Goal: Feedback & Contribution: Submit feedback/report problem

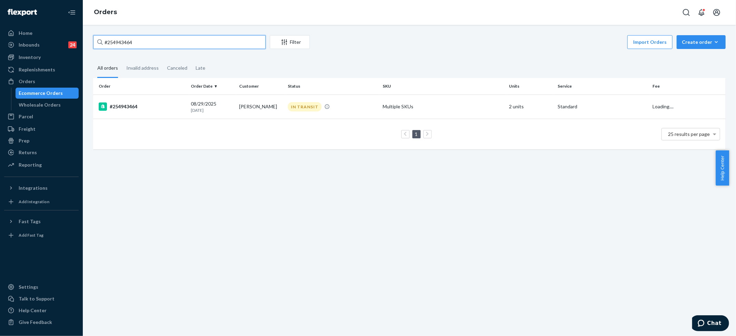
click at [127, 41] on input "#254943464" at bounding box center [179, 42] width 172 height 14
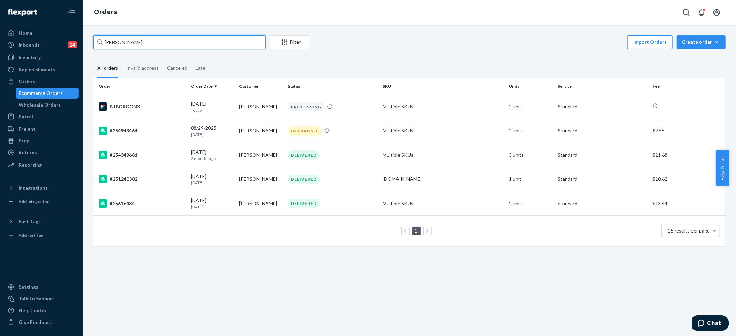
click at [132, 44] on input "[PERSON_NAME]" at bounding box center [179, 42] width 172 height 14
click at [132, 43] on input "[PERSON_NAME]" at bounding box center [179, 42] width 172 height 14
type input "[PERSON_NAME]"
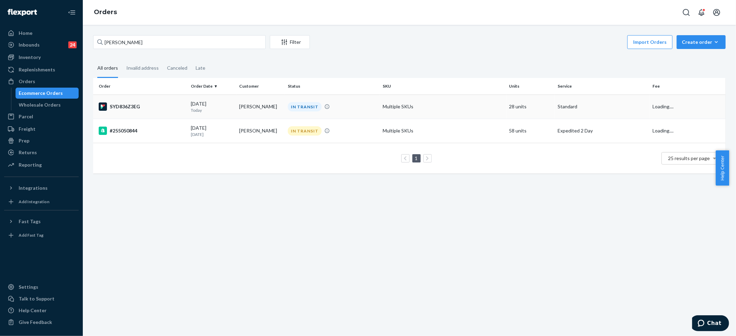
click at [318, 111] on div "IN TRANSIT" at bounding box center [332, 106] width 92 height 9
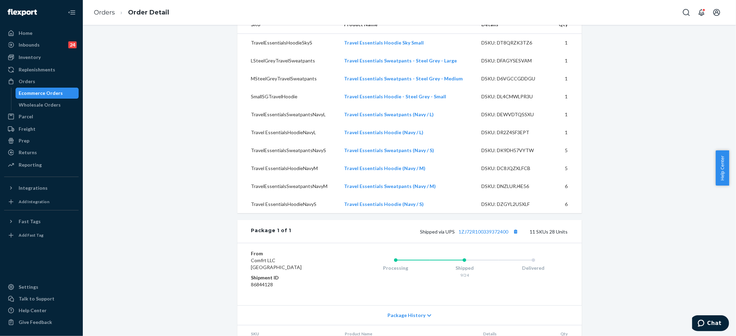
scroll to position [322, 0]
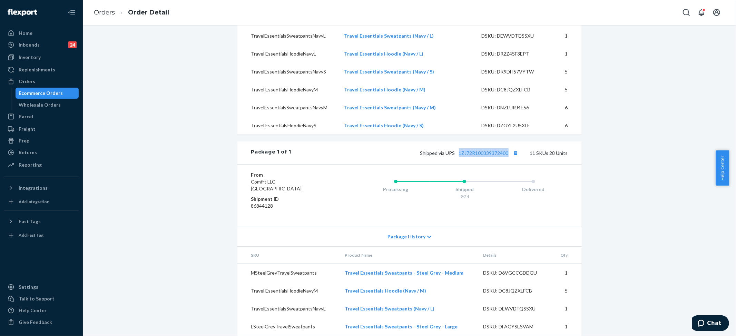
drag, startPoint x: 454, startPoint y: 167, endPoint x: 508, endPoint y: 169, distance: 53.8
click at [508, 156] on span "Shipped via UPS 1ZJ72R100339372400" at bounding box center [470, 153] width 100 height 6
copy link "1ZJ72R100339372400"
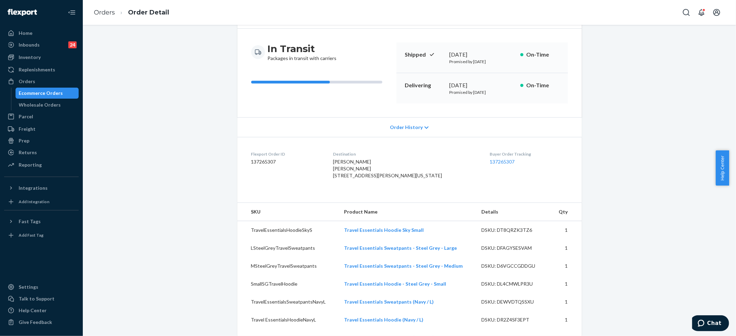
scroll to position [10, 0]
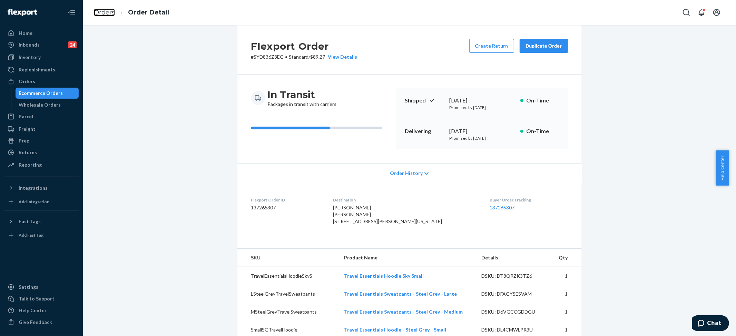
click at [98, 14] on link "Orders" at bounding box center [104, 13] width 21 height 8
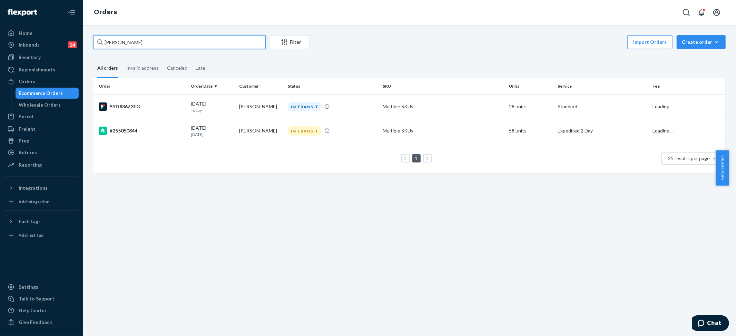
click at [125, 43] on input "[PERSON_NAME]" at bounding box center [179, 42] width 172 height 14
paste input "[PERSON_NAME]"
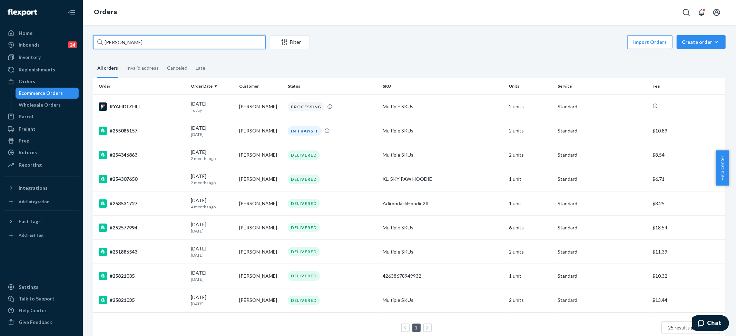
click at [146, 43] on input "[PERSON_NAME]" at bounding box center [179, 42] width 172 height 14
paste input "#253721943"
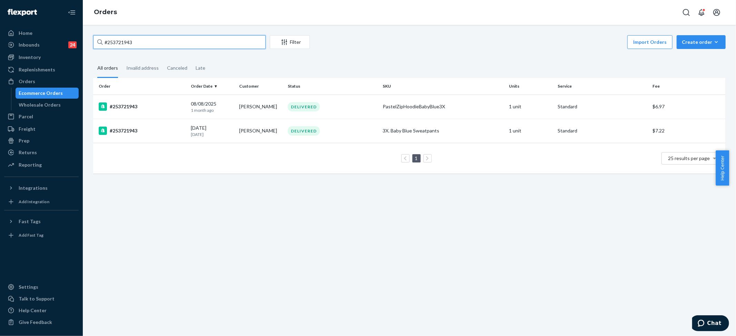
click at [114, 42] on input "#253721943" at bounding box center [179, 42] width 172 height 14
click at [113, 42] on input "#253721943" at bounding box center [179, 42] width 172 height 14
paste input "[EMAIL_ADDRESS][DOMAIN_NAME]"
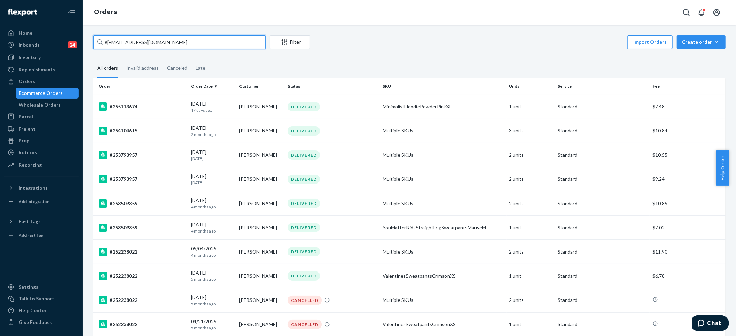
click at [106, 43] on input "#[EMAIL_ADDRESS][DOMAIN_NAME]" at bounding box center [179, 42] width 172 height 14
click at [141, 43] on input "[EMAIL_ADDRESS][DOMAIN_NAME]" at bounding box center [179, 42] width 172 height 14
paste input "#254104615"
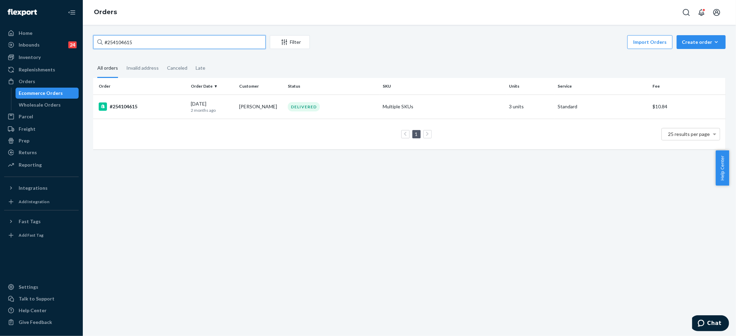
click at [173, 47] on input "#254104615" at bounding box center [179, 42] width 172 height 14
paste input "5113674"
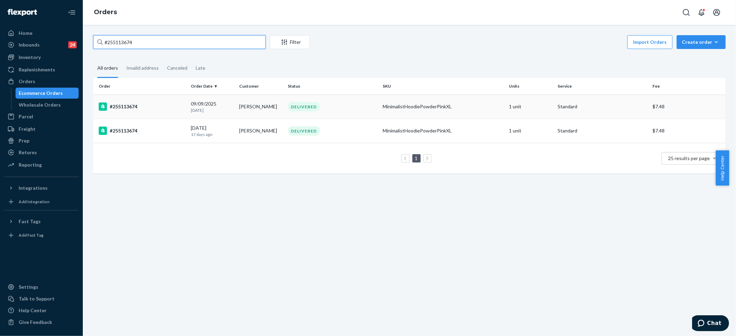
type input "#255113674"
click at [449, 105] on div "MinimalistHoodiePowderPinkXL" at bounding box center [442, 106] width 121 height 7
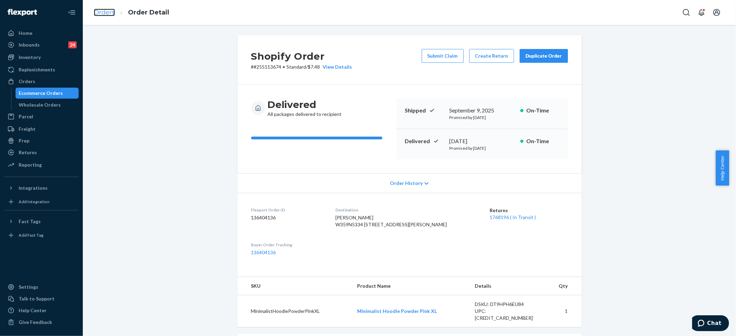
click at [100, 9] on link "Orders" at bounding box center [104, 13] width 21 height 8
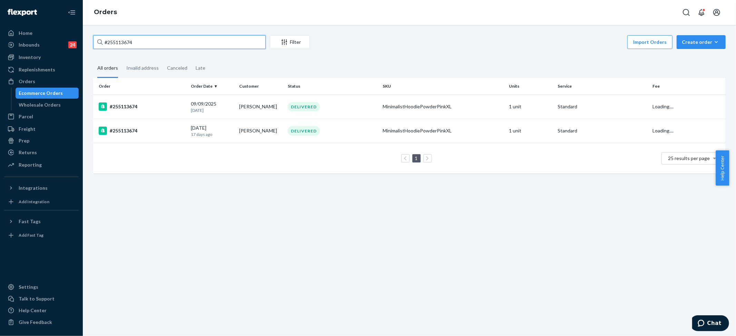
click at [128, 42] on input "#255113674" at bounding box center [179, 42] width 172 height 14
paste input "260457"
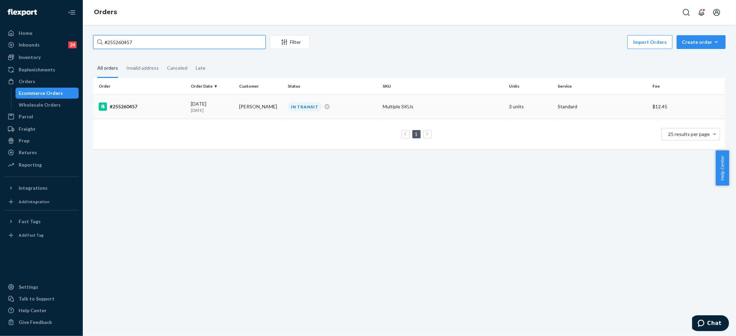
type input "#255260457"
click at [487, 109] on td "Multiple SKUs" at bounding box center [443, 106] width 127 height 24
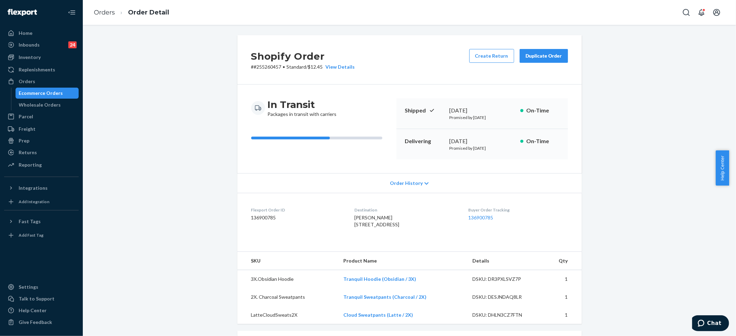
scroll to position [194, 0]
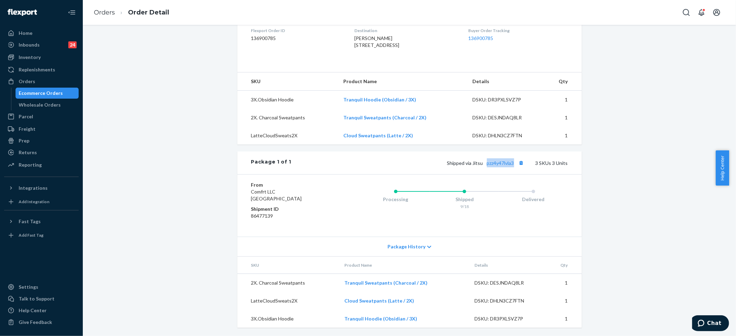
drag, startPoint x: 481, startPoint y: 166, endPoint x: 512, endPoint y: 167, distance: 30.7
click at [512, 167] on div "Package 1 of 1 Shipped via Jitsu pzz4y47lvla3 3 SKUs 3 Units" at bounding box center [409, 162] width 344 height 23
copy link "pzz4y47lvla3"
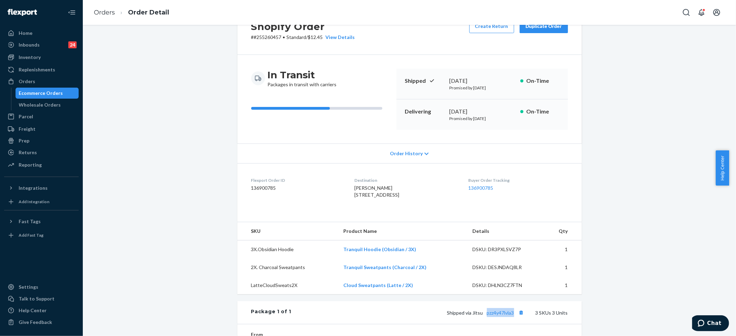
scroll to position [0, 0]
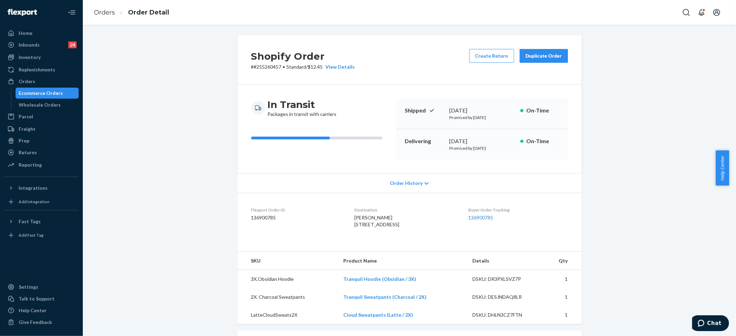
click at [120, 13] on li "Order Detail" at bounding box center [142, 12] width 54 height 9
click at [101, 9] on link "Orders" at bounding box center [104, 13] width 21 height 8
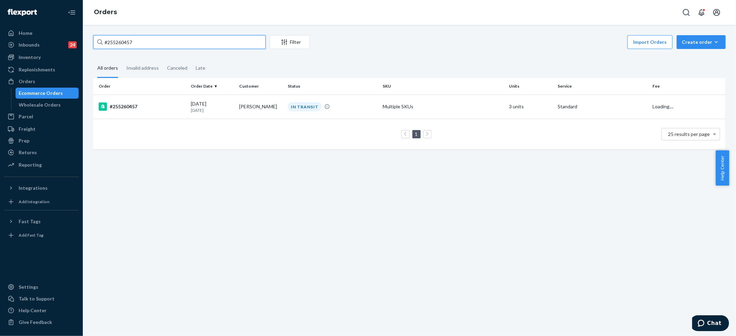
click at [112, 38] on input "#255260457" at bounding box center [179, 42] width 172 height 14
paste input "357718"
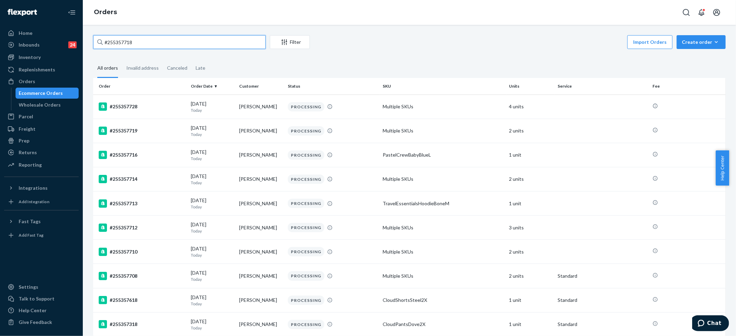
type input "#255357718"
click at [123, 41] on input "#255357718" at bounding box center [179, 42] width 172 height 14
click at [38, 56] on div "Inventory" at bounding box center [30, 57] width 22 height 7
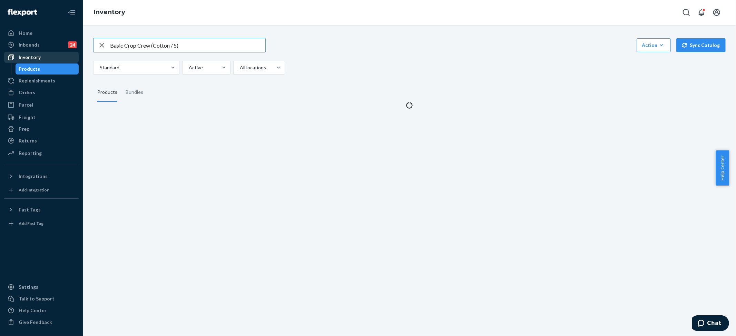
click at [123, 40] on input "Basic Crop Crew (Cotton / S)" at bounding box center [187, 45] width 155 height 14
type input "Standard Sweatpants Maroon / XL"
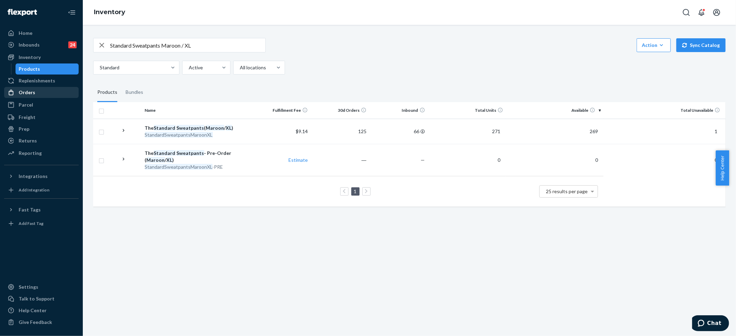
click at [19, 94] on div "Orders" at bounding box center [27, 92] width 17 height 7
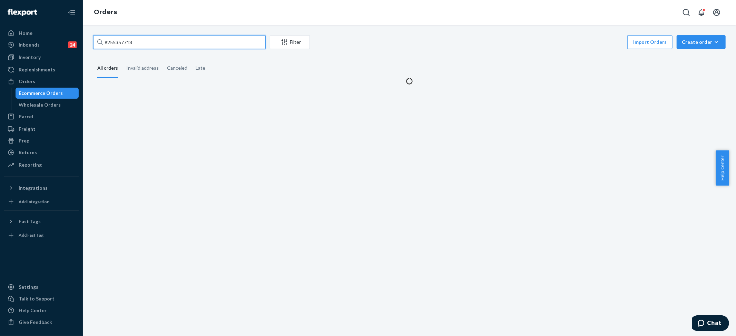
click at [120, 41] on input "#255357718" at bounding box center [179, 42] width 172 height 14
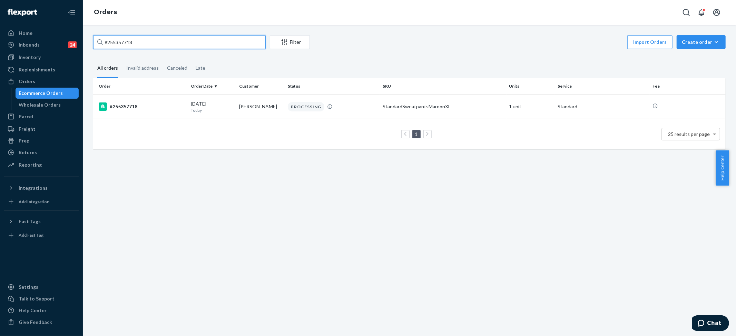
paste input "4225956"
type input "#254225956"
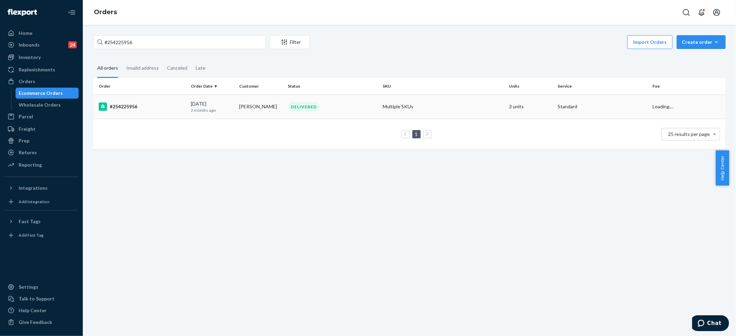
click at [380, 108] on td "Multiple SKUs" at bounding box center [443, 106] width 127 height 24
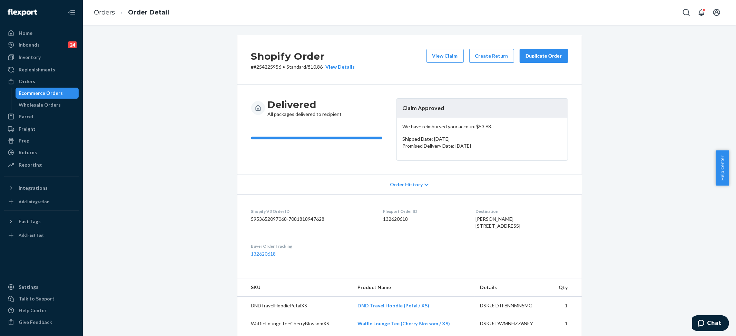
click at [116, 13] on li "Order Detail" at bounding box center [142, 12] width 54 height 9
click at [104, 13] on link "Orders" at bounding box center [104, 13] width 21 height 8
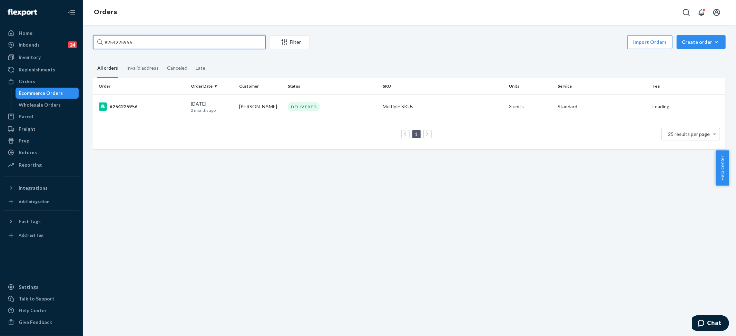
click at [120, 46] on input "#254225956" at bounding box center [179, 42] width 172 height 14
click at [120, 47] on input "#254225956" at bounding box center [179, 42] width 172 height 14
paste input "[PERSON_NAME]"
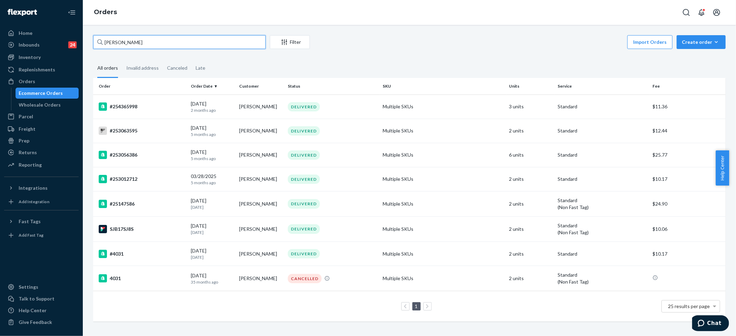
click at [131, 39] on input "[PERSON_NAME]" at bounding box center [179, 42] width 172 height 14
paste input "#254225956"
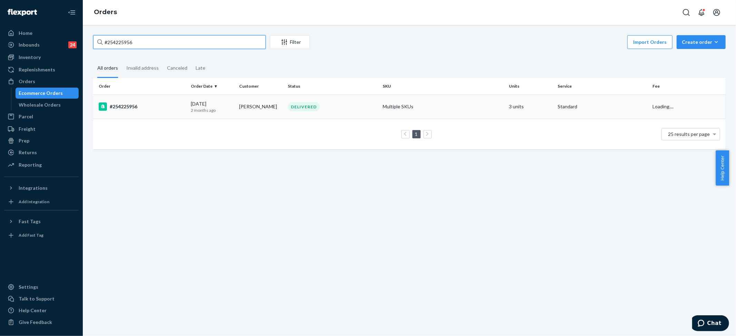
type input "#254225956"
click at [413, 99] on td "Multiple SKUs" at bounding box center [443, 106] width 127 height 24
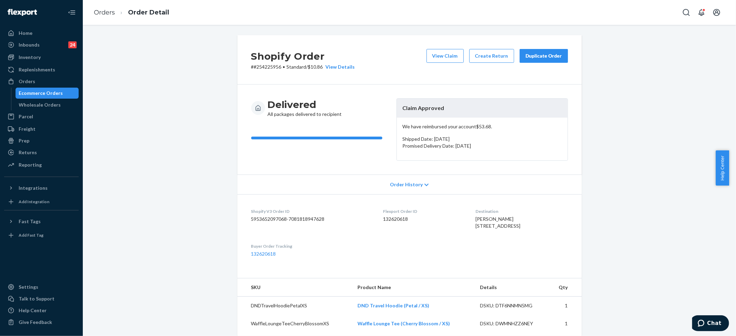
click at [539, 57] on div "Duplicate Order" at bounding box center [543, 55] width 37 height 7
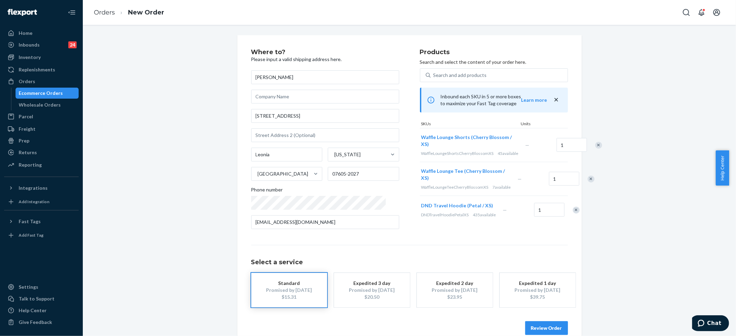
click at [595, 146] on div "Remove Item" at bounding box center [598, 145] width 7 height 7
click at [535, 326] on button "Review Order" at bounding box center [546, 328] width 43 height 14
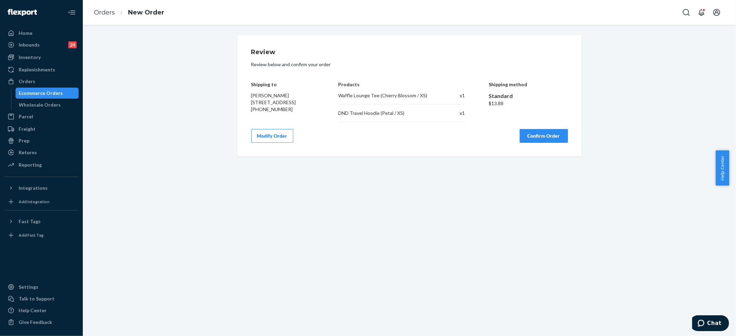
click at [347, 94] on div "Waffle Lounge Tee (Cherry Blossom / XS)" at bounding box center [388, 95] width 100 height 7
copy div "Waffle Lounge Tee (Cherry Blossom / XS)"
click at [359, 110] on div "DND Travel Hoodie (Petal / XS)" at bounding box center [388, 113] width 100 height 7
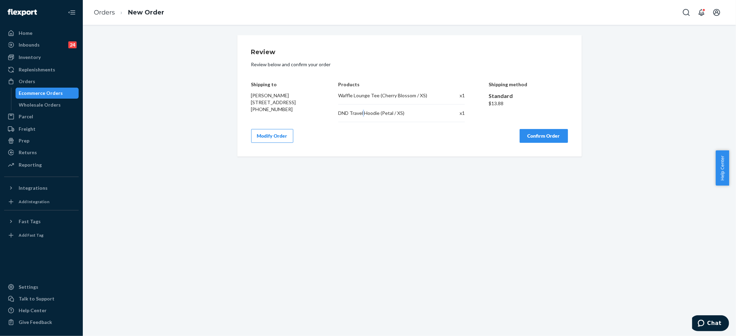
click at [359, 110] on div "DND Travel Hoodie (Petal / XS)" at bounding box center [388, 113] width 100 height 7
copy div "DND Travel Hoodie (Petal / XS)"
click at [541, 138] on button "Confirm Order" at bounding box center [543, 136] width 48 height 14
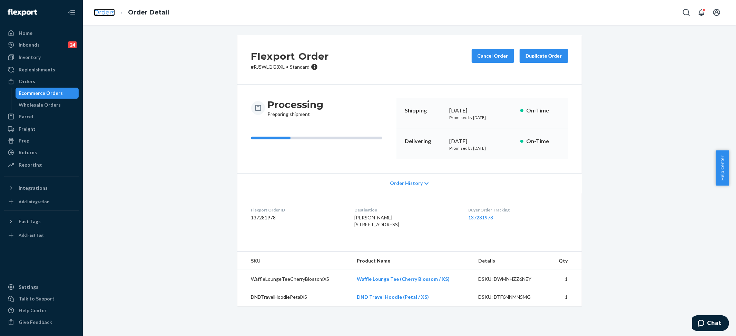
click at [100, 12] on link "Orders" at bounding box center [104, 13] width 21 height 8
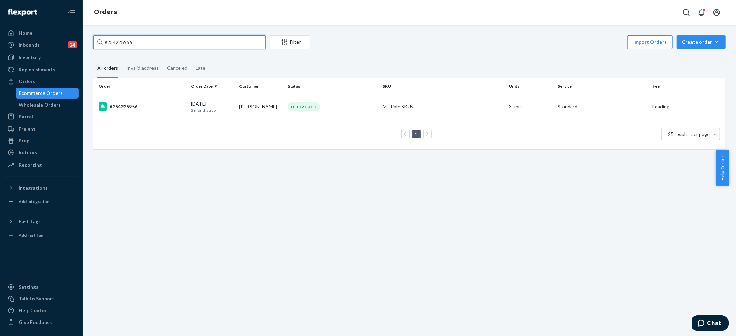
click at [129, 48] on input "#254225956" at bounding box center [179, 42] width 172 height 14
paste input "[PERSON_NAME]"
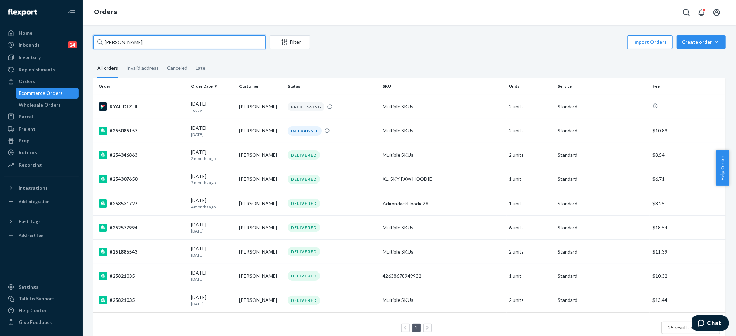
click at [117, 42] on input "[PERSON_NAME]" at bounding box center [179, 42] width 172 height 14
click at [118, 42] on input "[PERSON_NAME]" at bounding box center [179, 42] width 172 height 14
paste input "255358243"
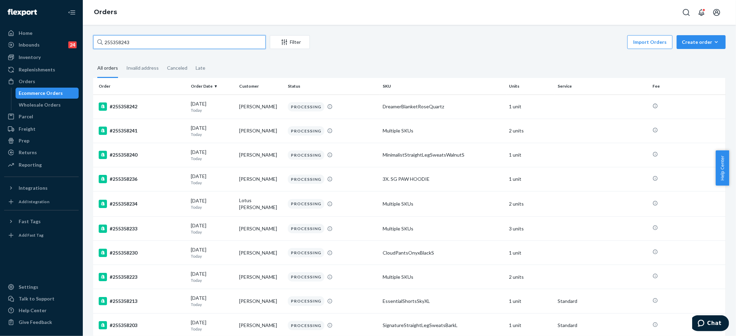
click at [136, 37] on input "255358243" at bounding box center [179, 42] width 172 height 14
paste input "[EMAIL_ADDRESS][DOMAIN_NAME]"
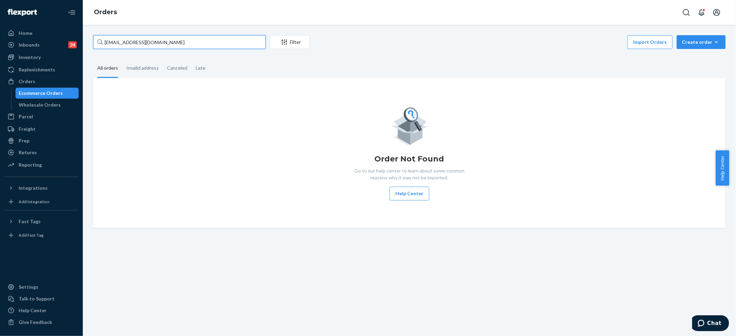
click at [146, 43] on input "[EMAIL_ADDRESS][DOMAIN_NAME]" at bounding box center [179, 42] width 172 height 14
paste input "#255257213"
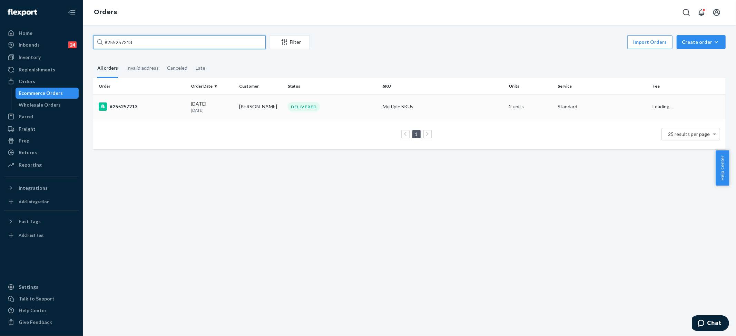
type input "#255257213"
click at [458, 107] on td "Multiple SKUs" at bounding box center [443, 106] width 127 height 24
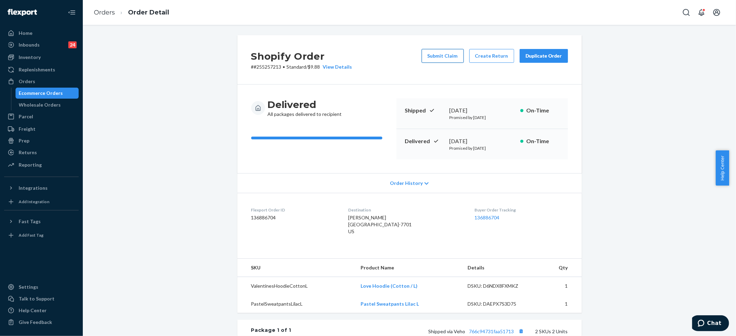
click at [436, 52] on button "Submit Claim" at bounding box center [442, 56] width 42 height 14
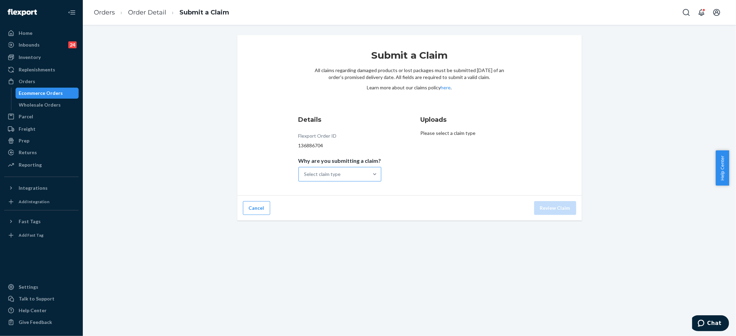
click at [329, 173] on div "Select claim type" at bounding box center [322, 174] width 37 height 7
click at [305, 173] on input "Why are you submitting a claim? Select claim type" at bounding box center [304, 174] width 1 height 7
drag, startPoint x: 331, startPoint y: 219, endPoint x: 330, endPoint y: 215, distance: 4.4
click at [331, 219] on div "Cancel Review Claim" at bounding box center [409, 208] width 344 height 25
click at [331, 181] on div "Details Flexport Order ID 136886704 Why are you submitting a claim? Select clai…" at bounding box center [348, 148] width 100 height 74
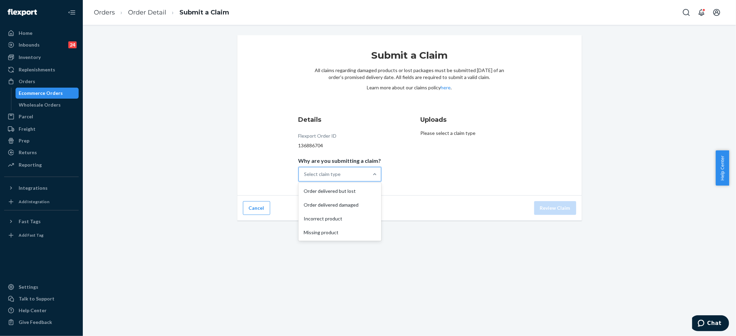
click at [334, 174] on div "Select claim type" at bounding box center [322, 174] width 37 height 7
click at [305, 174] on input "Why are you submitting a claim? option Order delivered but lost focused, 1 of 4…" at bounding box center [304, 174] width 1 height 7
click at [326, 217] on div "Incorrect product" at bounding box center [340, 219] width 80 height 14
click at [305, 178] on input "Why are you submitting a claim? option Incorrect product focused, 3 of 4. 4 res…" at bounding box center [304, 174] width 1 height 7
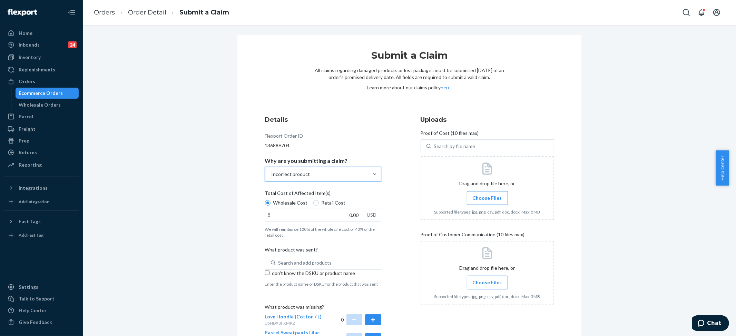
scroll to position [46, 0]
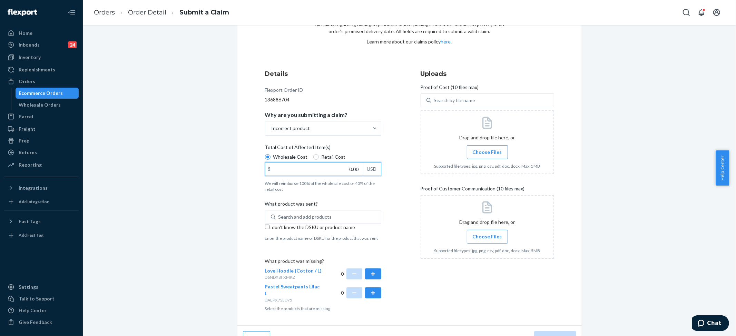
click at [337, 165] on input "0.00" at bounding box center [314, 168] width 98 height 13
type input "79.00"
click at [370, 273] on button "button" at bounding box center [373, 273] width 16 height 11
click at [370, 288] on button "button" at bounding box center [373, 292] width 16 height 11
click at [265, 229] on input "I don't know the DSKU or product name" at bounding box center [267, 227] width 4 height 4
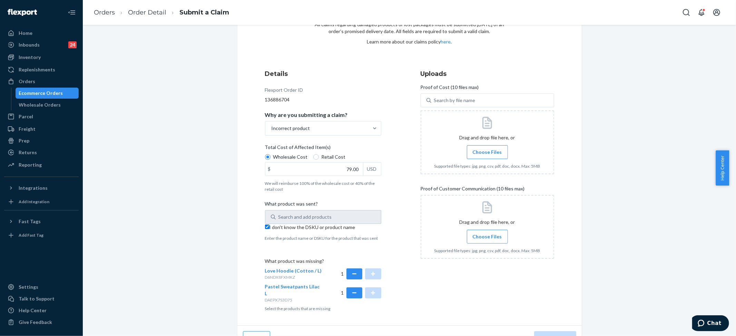
click at [480, 146] on label "Choose Files" at bounding box center [487, 152] width 41 height 14
click at [487, 148] on input "Choose Files" at bounding box center [487, 152] width 0 height 8
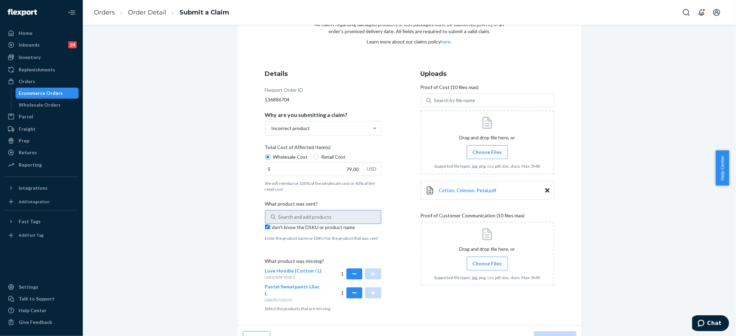
click at [266, 227] on input "I don't know the DSKU or product name" at bounding box center [267, 227] width 4 height 4
checkbox input "false"
click at [287, 217] on div "Search and add products" at bounding box center [304, 216] width 53 height 7
click at [279, 217] on input "Search and add products" at bounding box center [278, 216] width 1 height 7
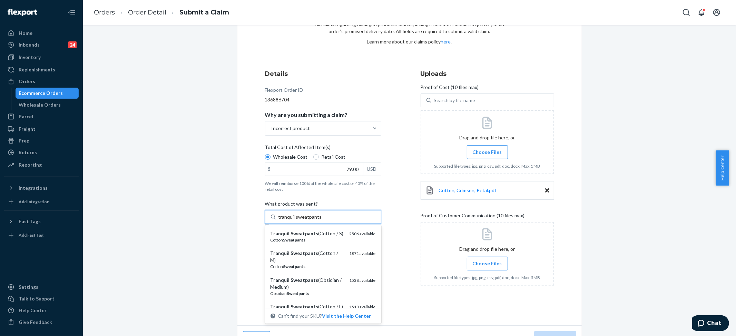
type input "tranquil sweatpants"
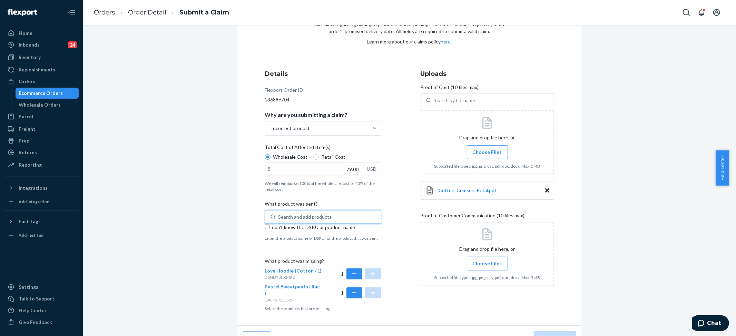
click at [320, 220] on div "Search and add products" at bounding box center [304, 216] width 53 height 7
click at [279, 220] on input "0 results available. Select is focused ,type to refine list, press Down to open…" at bounding box center [278, 216] width 1 height 7
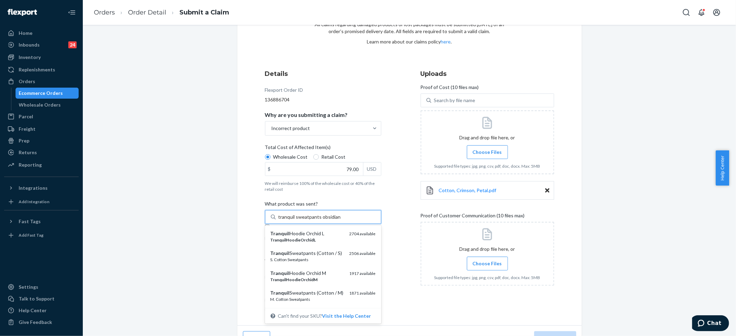
type input "tranquil sweatpants obsidian M"
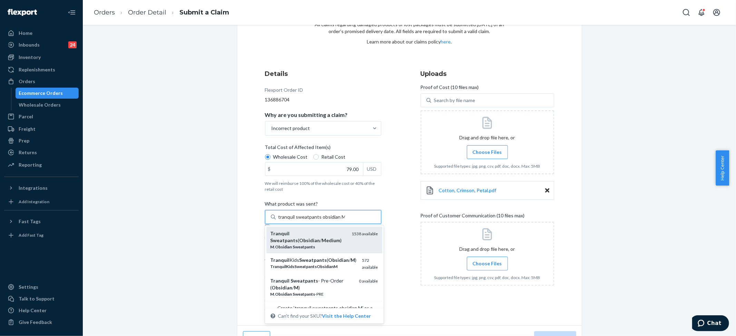
click at [314, 237] on div "Tranquil Sweatpants ( Obsidian / Medium )" at bounding box center [308, 237] width 76 height 14
click at [314, 220] on input "tranquil sweatpants obsidian M" at bounding box center [311, 216] width 67 height 7
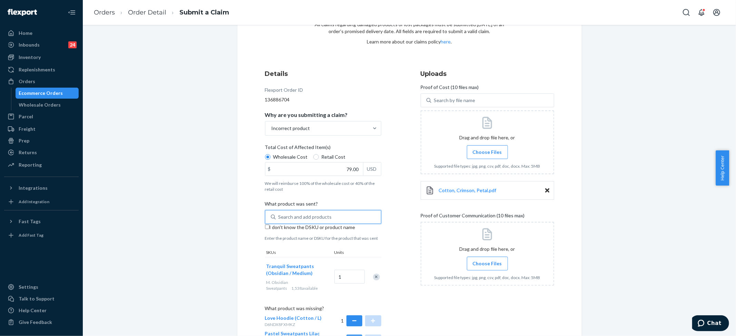
drag, startPoint x: 295, startPoint y: 218, endPoint x: 299, endPoint y: 218, distance: 3.5
click at [294, 219] on div "Search and add products" at bounding box center [304, 216] width 53 height 7
click at [279, 219] on input "0 results available. Select is focused ,type to refine list, press Down to open…" at bounding box center [278, 216] width 1 height 7
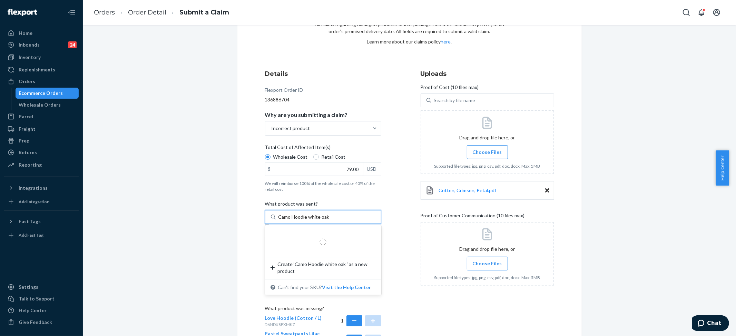
type input "Camo Hoodie white oak m"
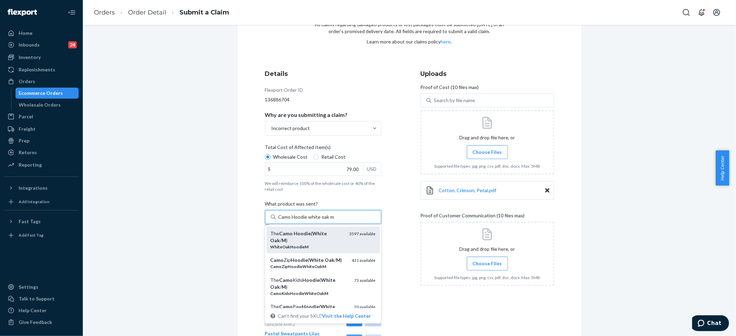
click at [297, 240] on div "The Camo Hoodie ( White Oak / M )" at bounding box center [306, 237] width 73 height 14
click at [297, 220] on input "Camo Hoodie white oak m" at bounding box center [306, 216] width 56 height 7
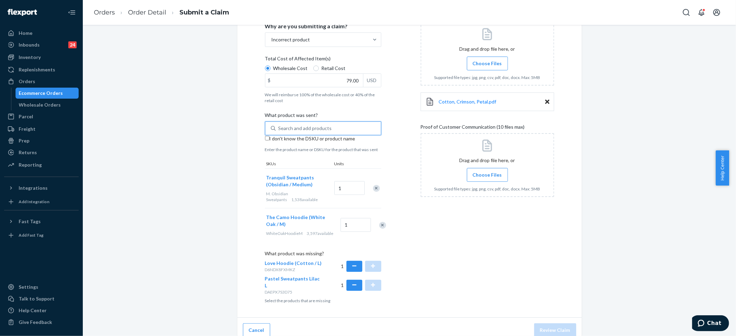
scroll to position [141, 0]
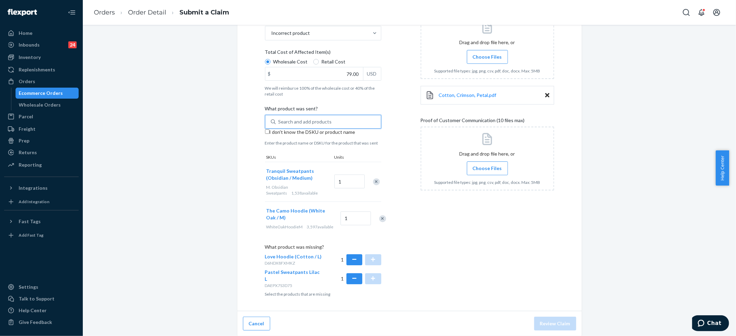
click at [484, 169] on span "Choose Files" at bounding box center [486, 168] width 29 height 7
click at [487, 169] on input "Choose Files" at bounding box center [487, 169] width 0 height 8
click at [484, 169] on span "Choose Files" at bounding box center [486, 168] width 29 height 7
click at [487, 169] on input "Choose Files" at bounding box center [487, 169] width 0 height 8
click at [550, 324] on button "Review Claim" at bounding box center [555, 324] width 42 height 14
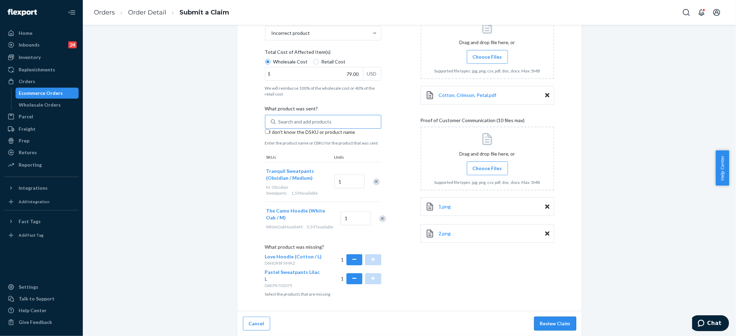
click at [549, 323] on button "Review Claim" at bounding box center [555, 324] width 42 height 14
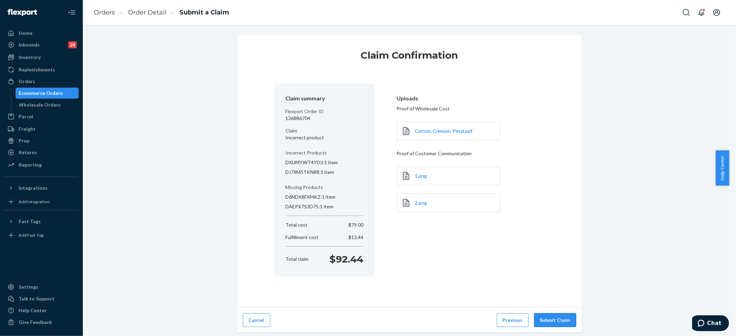
click at [552, 317] on button "Submit Claim" at bounding box center [555, 320] width 42 height 14
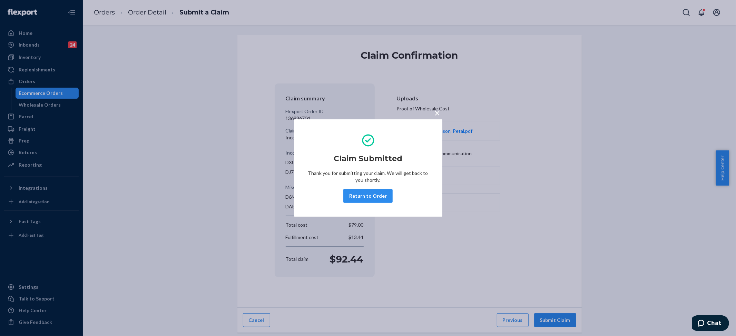
click at [108, 3] on div "× Claim Submitted Thank you for submitting your claim. We will get back to you …" at bounding box center [368, 168] width 736 height 336
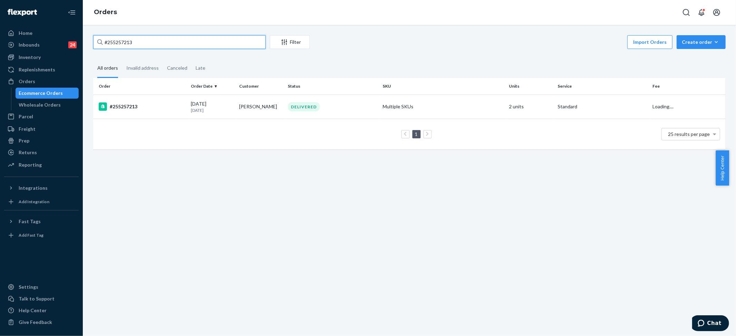
click at [117, 42] on input "#255257213" at bounding box center [179, 42] width 172 height 14
paste input "4745556"
type input "#254745556"
